Goal: Task Accomplishment & Management: Use online tool/utility

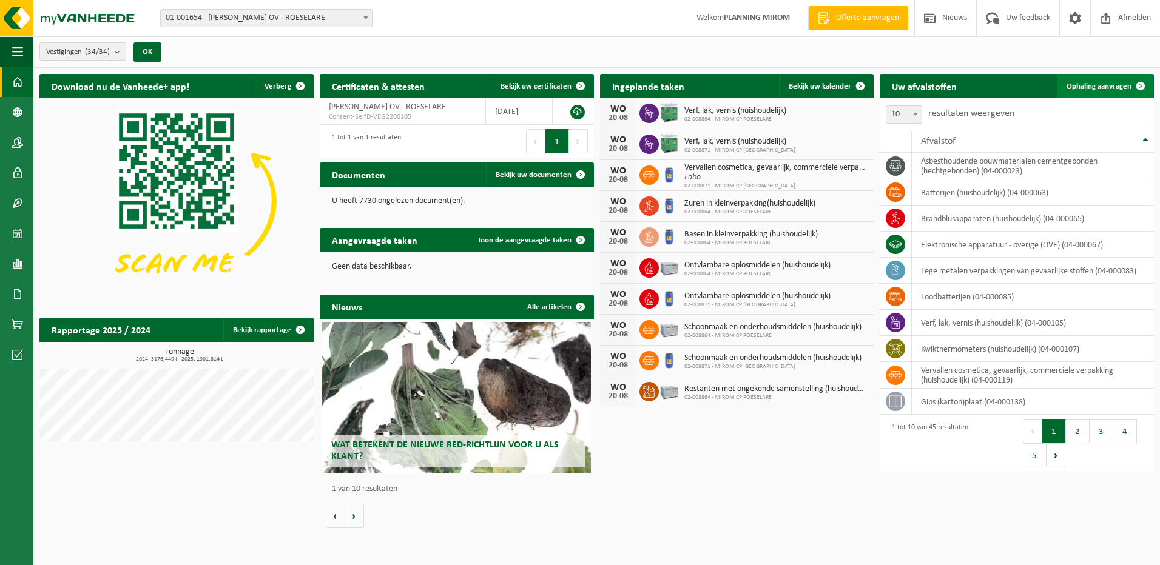
click at [1089, 87] on span "Ophaling aanvragen" at bounding box center [1098, 86] width 65 height 8
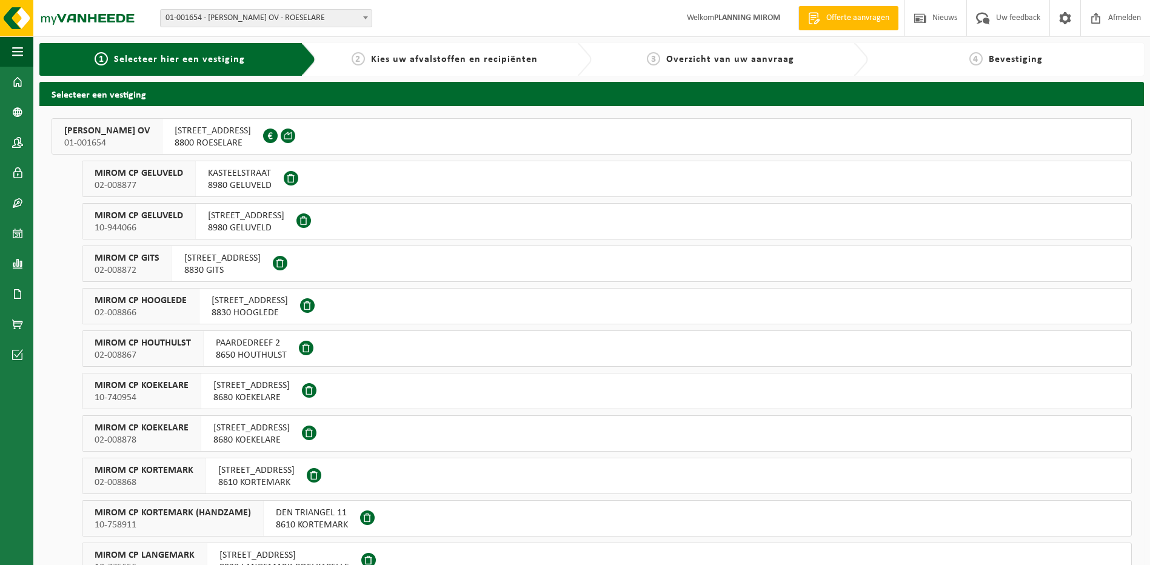
click at [190, 133] on span "OOSTNIEUWKERKSESTEENWEG 121" at bounding box center [213, 131] width 76 height 12
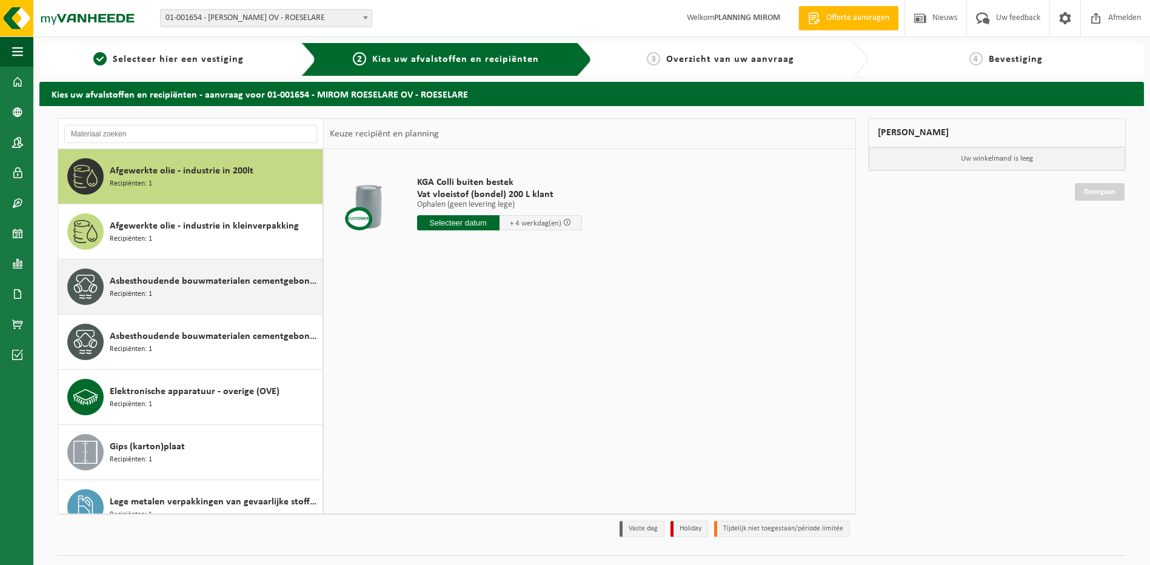
click at [153, 278] on span "Asbesthoudende bouwmaterialen cementgebonden (hechtgebonden)" at bounding box center [215, 281] width 210 height 15
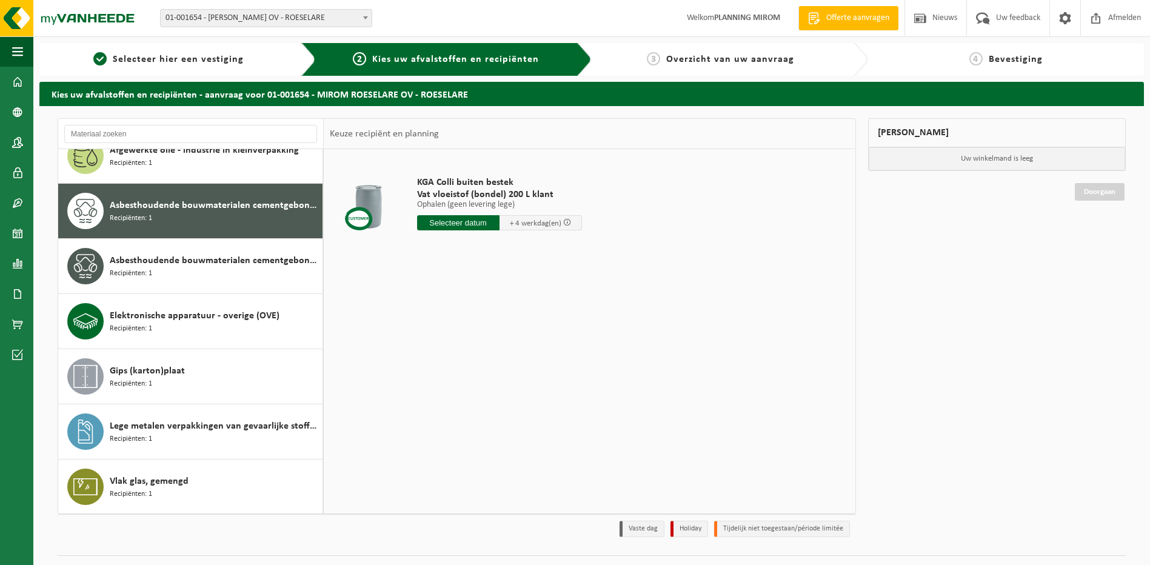
scroll to position [76, 0]
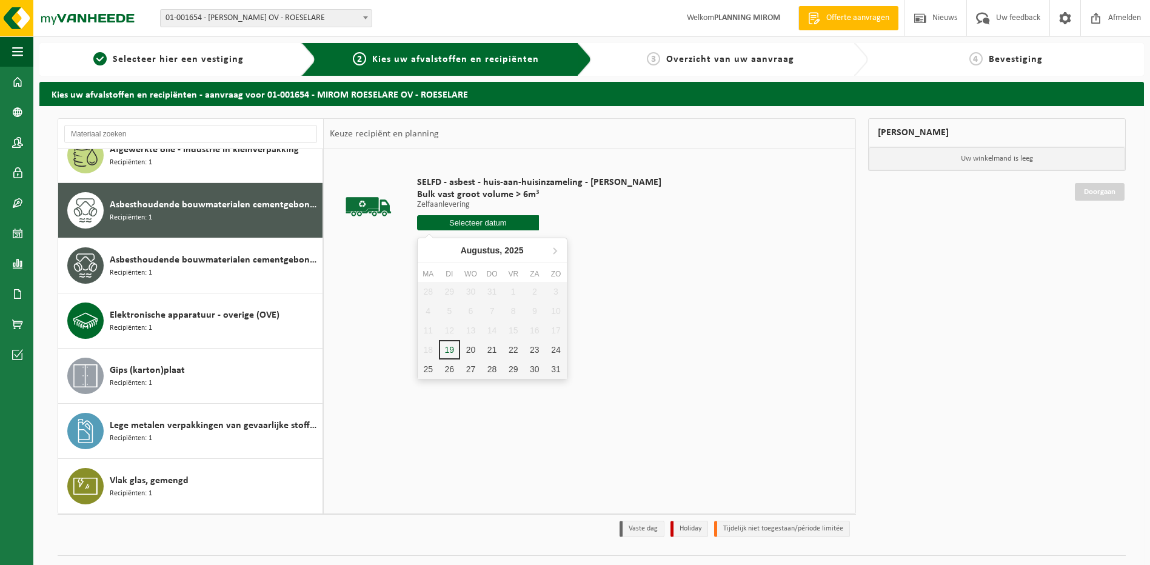
click at [460, 221] on input "text" at bounding box center [478, 222] width 123 height 15
click at [472, 346] on div "20" at bounding box center [470, 349] width 21 height 19
type input "Van 2025-08-20"
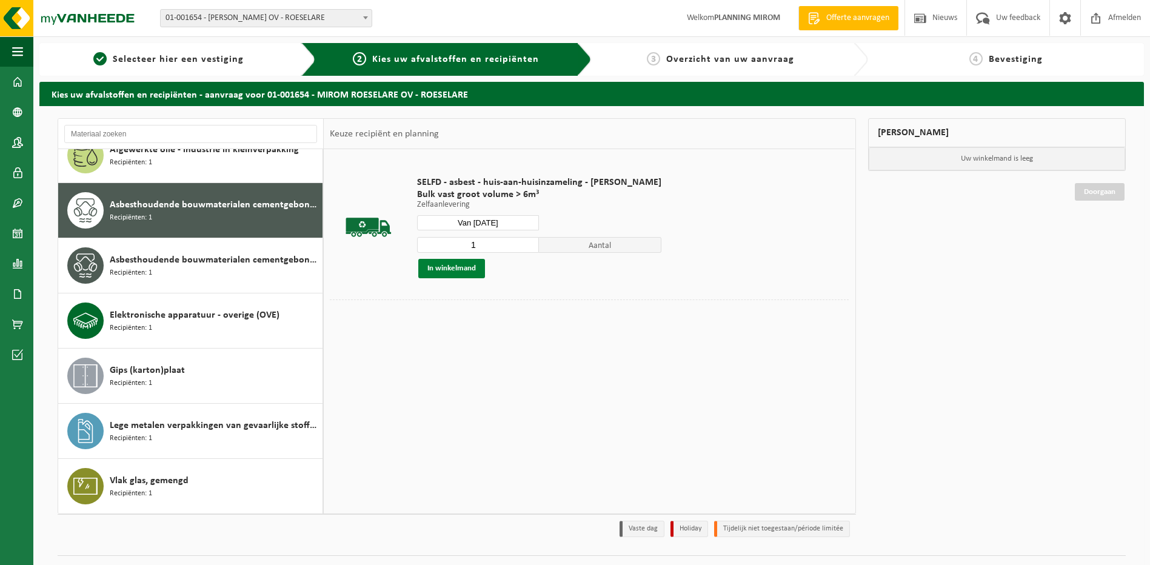
click at [440, 266] on button "In winkelmand" at bounding box center [451, 268] width 67 height 19
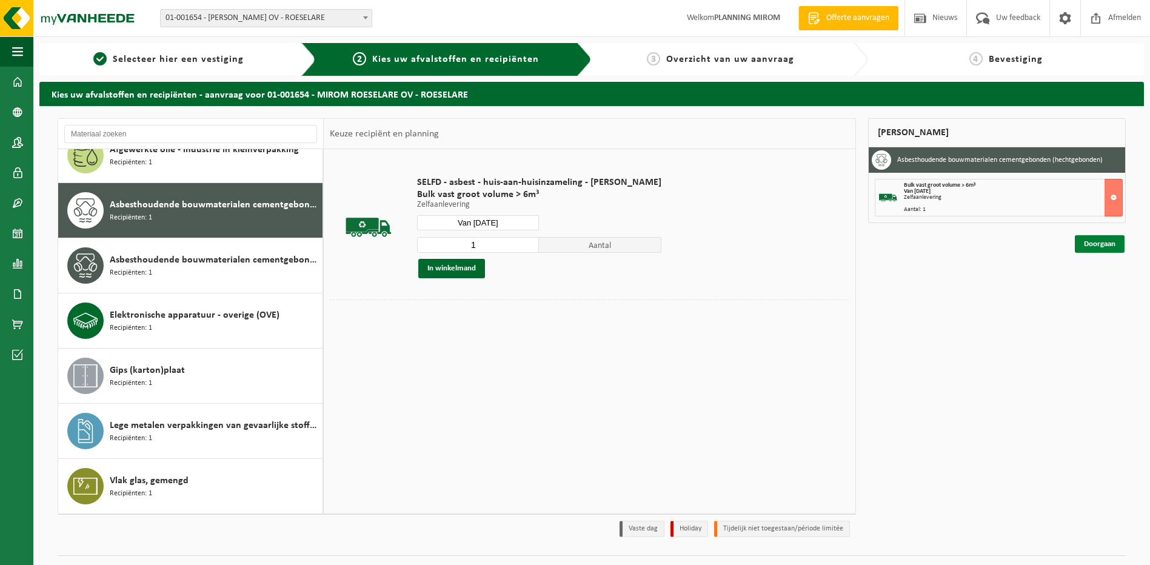
click at [1099, 241] on link "Doorgaan" at bounding box center [1100, 244] width 50 height 18
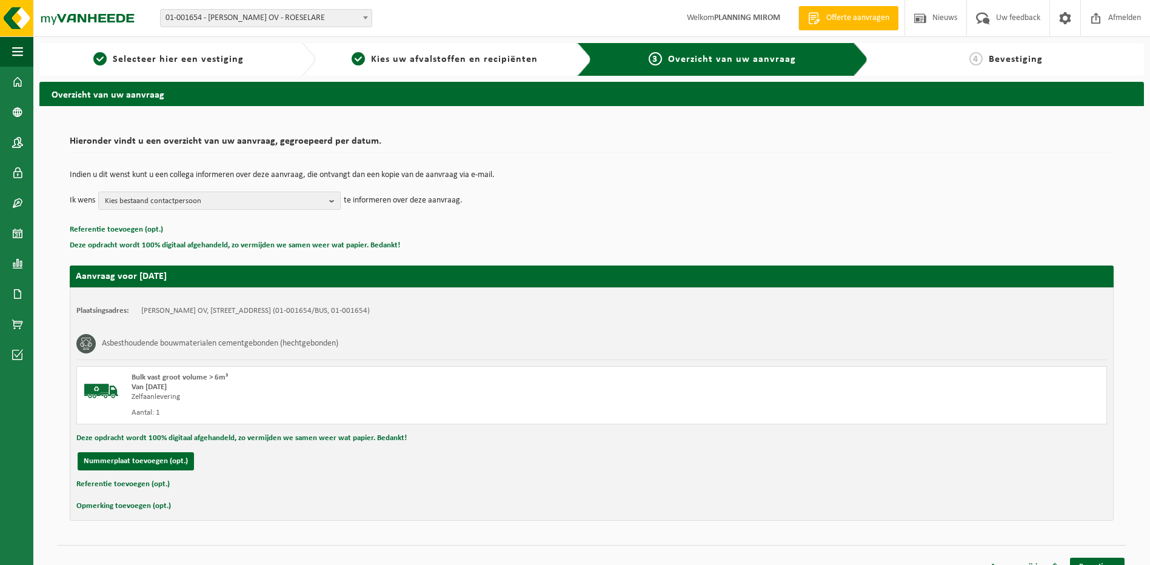
scroll to position [17, 0]
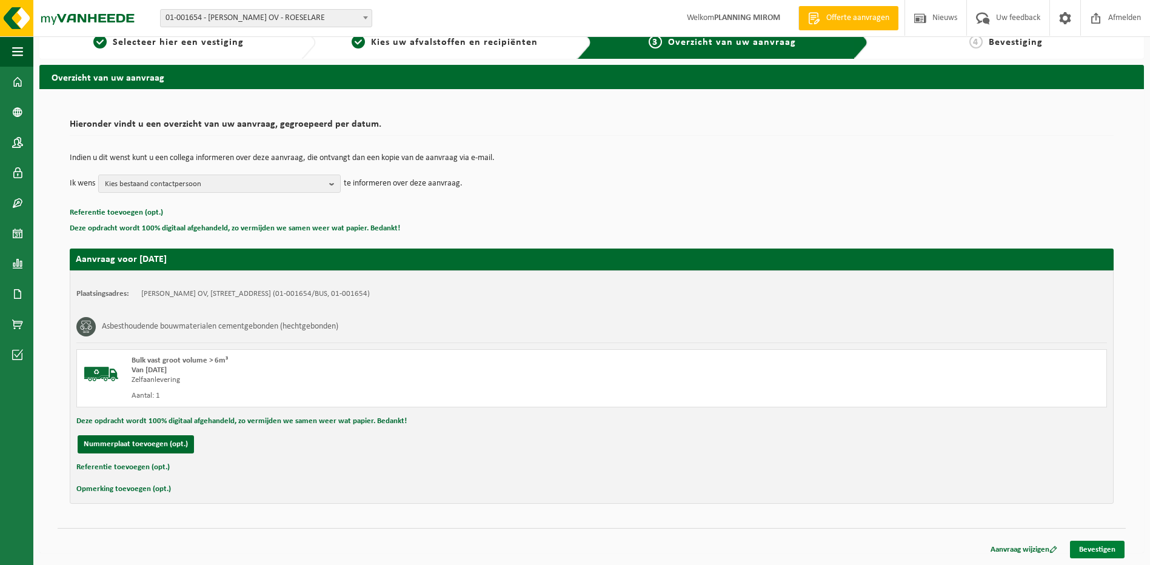
click at [1091, 545] on link "Bevestigen" at bounding box center [1097, 550] width 55 height 18
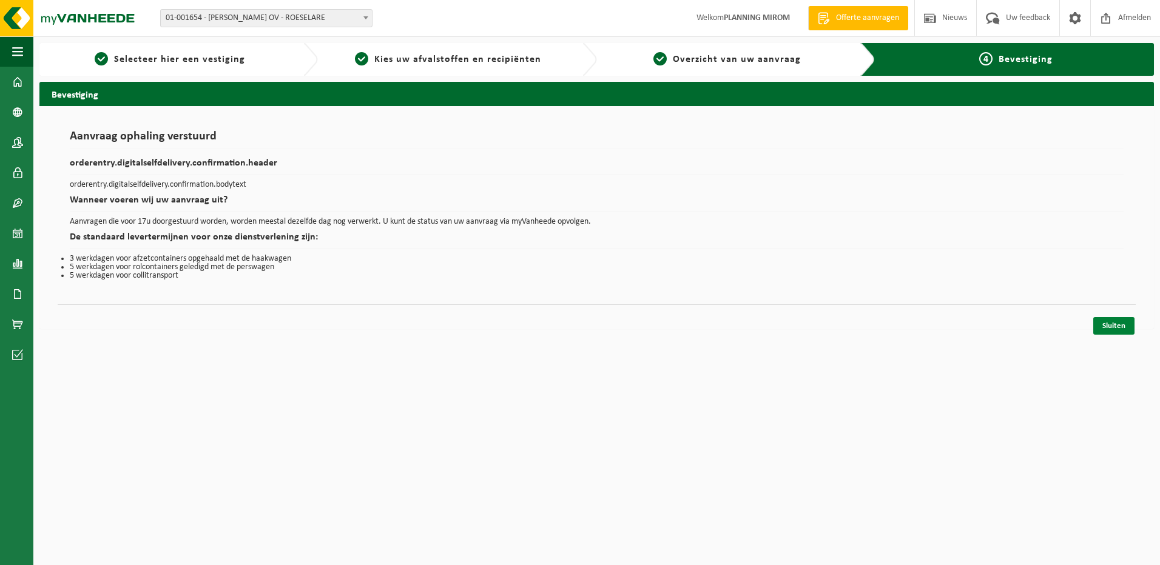
click at [1115, 324] on link "Sluiten" at bounding box center [1113, 326] width 41 height 18
